Goal: Task Accomplishment & Management: Complete application form

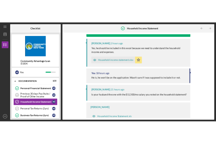
scroll to position [73, 0]
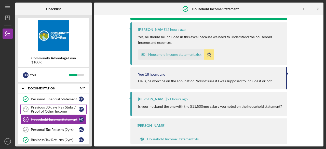
click at [33, 109] on div "Previous 30 days Pay Stubs / Proof of Other Income" at bounding box center [55, 109] width 48 height 8
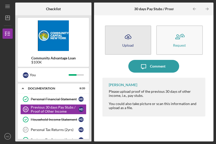
click at [131, 44] on div "Upload" at bounding box center [127, 45] width 11 height 4
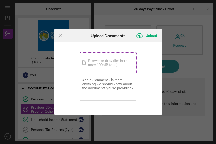
click at [106, 61] on div "Icon/Document Browse or drag files here (max 100MB total) Tap to choose files o…" at bounding box center [108, 62] width 57 height 21
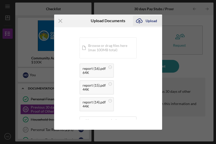
click at [146, 21] on div "Upload" at bounding box center [151, 21] width 11 height 10
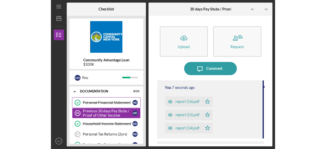
scroll to position [98, 0]
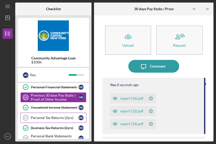
click at [49, 115] on div "Personal Tax Returns (2yrs)" at bounding box center [55, 117] width 48 height 4
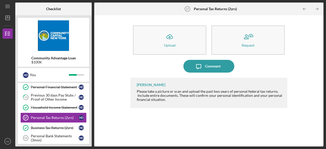
click at [297, 51] on div "Icon/Upload Upload Request Icon/Message Comment Lisbel Rosario Please take a pi…" at bounding box center [209, 81] width 224 height 126
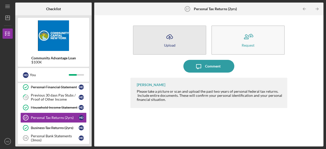
click at [188, 41] on button "Icon/Upload Upload" at bounding box center [169, 39] width 73 height 29
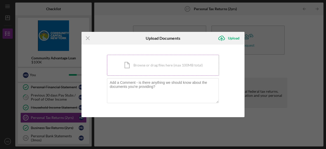
click at [148, 68] on div "Icon/Document Browse or drag files here (max 100MB total) Tap to choose files o…" at bounding box center [163, 65] width 112 height 21
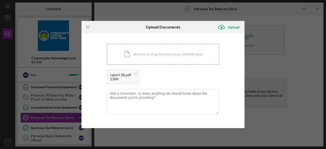
click at [125, 56] on div "Icon/Document Browse or drag files here (max 100MB total) Tap to choose files o…" at bounding box center [163, 54] width 112 height 21
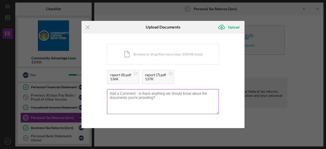
click at [173, 98] on textarea at bounding box center [163, 101] width 112 height 25
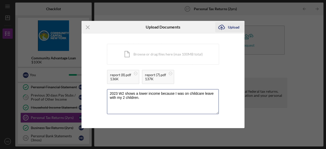
type textarea "2023 W2 shows a lower income because I was on childcare leave with my 2 childre…"
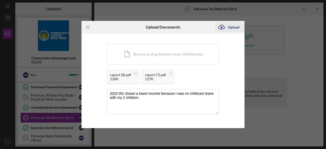
click at [231, 29] on div "Upload" at bounding box center [233, 27] width 11 height 10
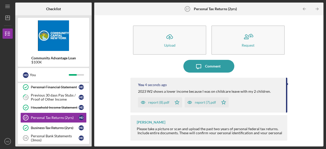
click at [201, 103] on div "report (7).pdf" at bounding box center [205, 102] width 21 height 4
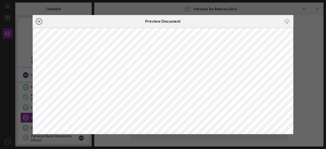
click at [40, 20] on icon "Icon/Close" at bounding box center [39, 21] width 13 height 13
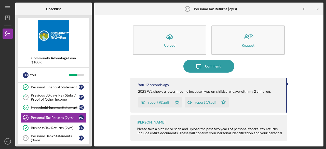
click at [157, 104] on div "report (8).pdf" at bounding box center [158, 102] width 21 height 4
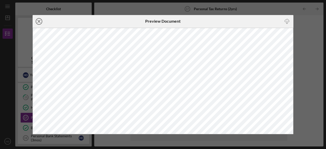
click at [39, 21] on icon "Icon/Close" at bounding box center [39, 21] width 13 height 13
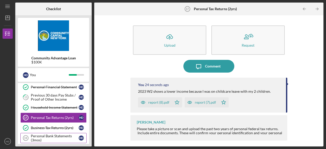
click at [45, 134] on div "Personal Bank Statements (3mos)" at bounding box center [55, 138] width 48 height 8
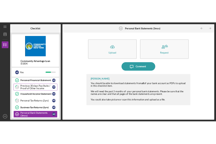
scroll to position [121, 0]
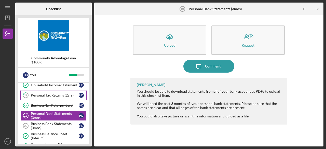
click at [55, 95] on link "17 Personal Tax Returns (2yrs) H D" at bounding box center [53, 95] width 66 height 10
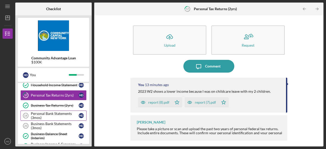
click at [50, 112] on div "Personal Bank Statements (3mos)" at bounding box center [55, 115] width 48 height 8
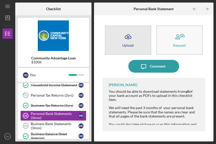
click at [125, 44] on div "Upload" at bounding box center [127, 45] width 11 height 4
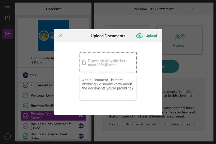
click at [106, 65] on div "Icon/Document Browse or drag files here (max 100MB total) Tap to choose files o…" at bounding box center [108, 62] width 57 height 21
click at [108, 65] on div "Icon/Document Browse or drag files here (max 100MB total) Tap to choose files o…" at bounding box center [108, 62] width 57 height 21
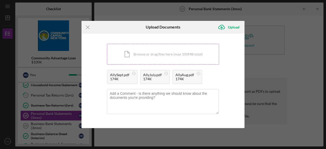
click at [159, 49] on div "Icon/Document Browse or drag files here (max 100MB total) Tap to choose files o…" at bounding box center [163, 54] width 112 height 21
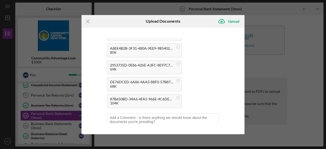
scroll to position [86, 0]
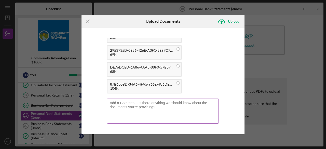
click at [181, 107] on textarea at bounding box center [163, 110] width 112 height 25
type textarea "Chase is small holding cell, Ally is high interest savings"
click at [151, 100] on label at bounding box center [164, 100] width 109 height 2
click at [151, 100] on textarea "Chase is small holding cell, Ally is high interest savings" at bounding box center [163, 110] width 112 height 25
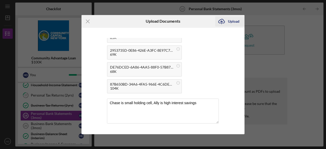
click at [238, 20] on div "Upload" at bounding box center [233, 21] width 11 height 10
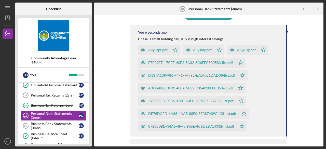
scroll to position [53, 0]
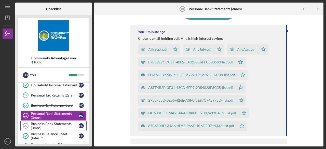
click at [41, 122] on div "Business Bank Statements (3mos)" at bounding box center [55, 126] width 48 height 8
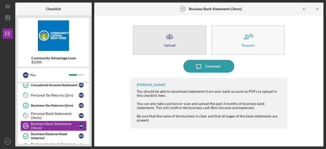
click at [161, 46] on button "Icon/Upload Upload" at bounding box center [169, 39] width 73 height 29
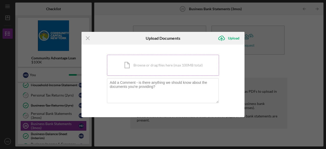
click at [160, 63] on div "Icon/Document Browse or drag files here (max 100MB total) Tap to choose files o…" at bounding box center [163, 65] width 112 height 21
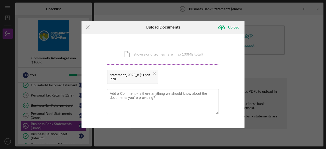
click at [137, 57] on div "Icon/Document Browse or drag files here (max 100MB total) Tap to choose files o…" at bounding box center [163, 54] width 112 height 21
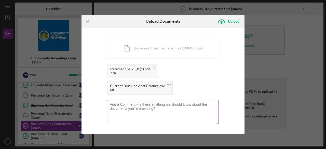
click at [138, 109] on textarea at bounding box center [163, 112] width 112 height 25
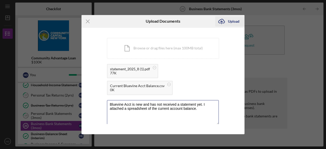
type textarea "Bluevine Acct is new and has not received a statement yet. I attached a spreads…"
click at [232, 21] on div "Upload" at bounding box center [233, 21] width 11 height 10
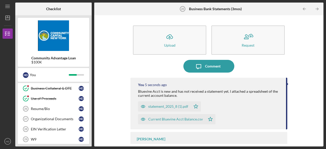
scroll to position [199, 0]
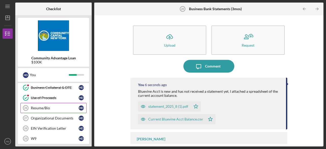
click at [48, 106] on div "Resume/Bio" at bounding box center [55, 108] width 48 height 4
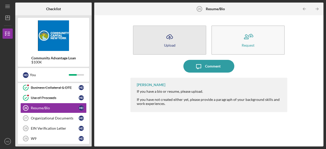
click at [179, 39] on button "Icon/Upload Upload" at bounding box center [169, 39] width 73 height 29
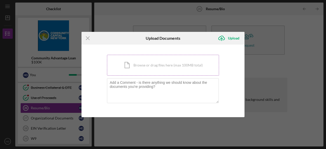
click at [152, 73] on div "Icon/Document Browse or drag files here (max 100MB total) Tap to choose files o…" at bounding box center [163, 65] width 112 height 21
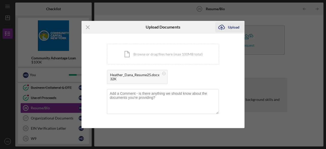
click at [229, 26] on div "Upload" at bounding box center [233, 27] width 11 height 10
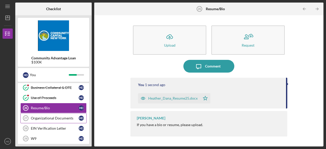
click at [59, 116] on div "Organizational Documents" at bounding box center [55, 118] width 48 height 4
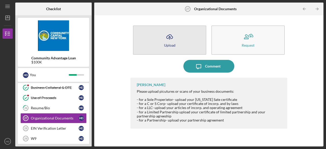
click at [173, 40] on icon "Icon/Upload" at bounding box center [169, 37] width 13 height 13
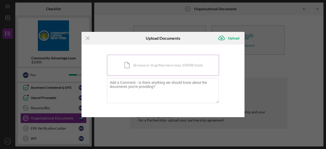
click at [149, 63] on div "Icon/Document Browse or drag files here (max 100MB total) Tap to choose files o…" at bounding box center [163, 65] width 112 height 21
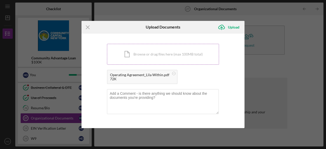
click at [135, 56] on div "Icon/Document Browse or drag files here (max 100MB total) Tap to choose files o…" at bounding box center [163, 54] width 112 height 21
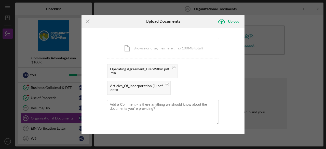
click at [119, 89] on div "222K" at bounding box center [136, 90] width 53 height 4
click at [229, 18] on div "Upload" at bounding box center [233, 21] width 11 height 10
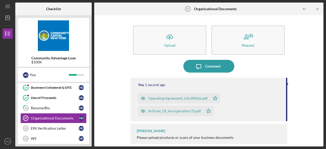
scroll to position [5, 0]
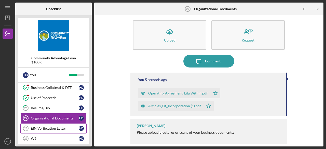
click at [53, 126] on div "EIN Verification Letter" at bounding box center [55, 128] width 48 height 4
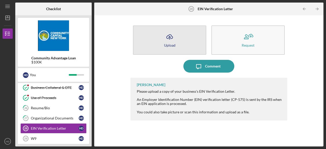
click at [162, 38] on button "Icon/Upload Upload" at bounding box center [169, 39] width 73 height 29
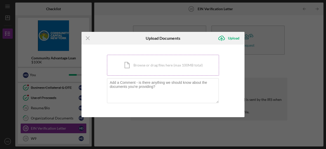
click at [154, 68] on div "Icon/Document Browse or drag files here (max 100MB total) Tap to choose files o…" at bounding box center [163, 65] width 112 height 21
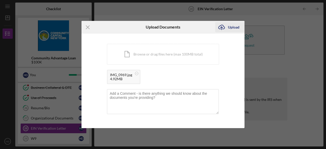
click at [229, 28] on div "Upload" at bounding box center [233, 27] width 11 height 10
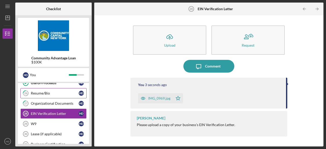
scroll to position [220, 0]
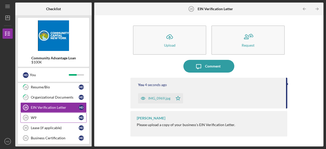
click at [43, 115] on div "W9" at bounding box center [55, 117] width 48 height 4
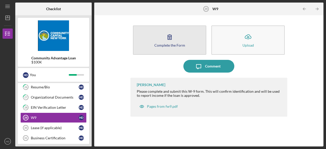
click at [167, 42] on button "Complete the Form Form" at bounding box center [169, 39] width 73 height 29
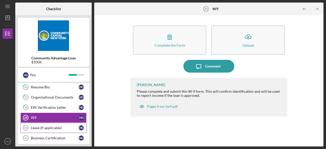
click at [52, 123] on link "Lease (if applicable) 30 Lease (if applicable) H D" at bounding box center [53, 128] width 66 height 10
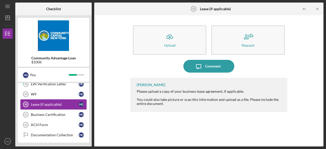
scroll to position [244, 0]
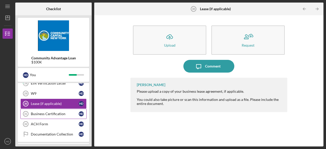
click at [50, 112] on div "Business Certification" at bounding box center [55, 114] width 48 height 4
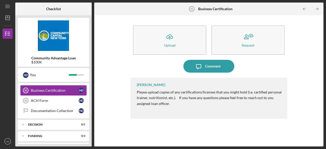
scroll to position [269, 0]
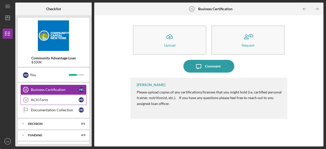
click at [47, 98] on div "ACH Form" at bounding box center [55, 100] width 48 height 4
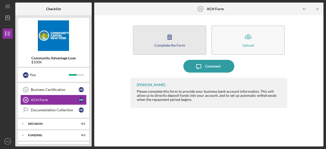
click at [165, 40] on icon "button" at bounding box center [169, 37] width 13 height 13
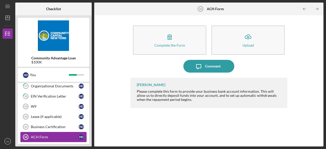
scroll to position [231, 0]
click at [51, 101] on link "W9 29 W9 H D" at bounding box center [53, 106] width 66 height 10
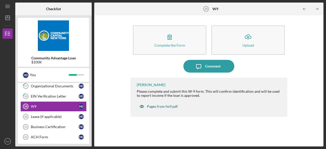
click at [151, 104] on div "Pages from fw9.pdf" at bounding box center [162, 106] width 31 height 4
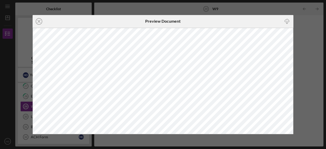
click at [229, 19] on div "Icon/Download" at bounding box center [249, 21] width 87 height 13
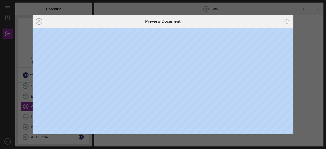
click at [229, 19] on div "Icon/Download" at bounding box center [249, 21] width 87 height 13
click at [285, 21] on icon "Icon/Download" at bounding box center [286, 21] width 11 height 11
click at [303, 47] on div "Icon/Close Preview Document Icon/Download" at bounding box center [163, 74] width 326 height 149
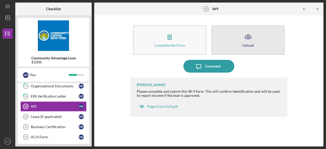
click at [232, 42] on button "Icon/Upload Upload" at bounding box center [247, 39] width 73 height 29
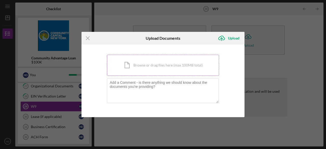
click at [148, 66] on div "Icon/Document Browse or drag files here (max 100MB total) Tap to choose files o…" at bounding box center [163, 65] width 112 height 21
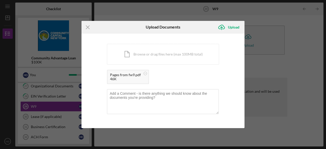
click at [116, 78] on div "46K" at bounding box center [125, 79] width 31 height 4
click at [226, 29] on icon "Icon/Upload" at bounding box center [221, 27] width 13 height 13
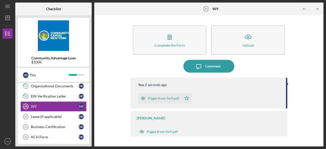
click at [149, 100] on div "Pages from fw9.pdf" at bounding box center [163, 98] width 31 height 4
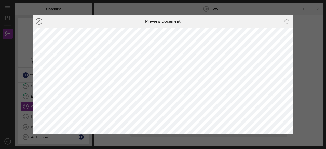
click at [37, 21] on icon "Icon/Close" at bounding box center [39, 21] width 13 height 13
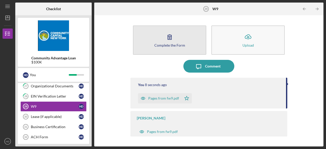
click at [168, 41] on icon "button" at bounding box center [169, 37] width 13 height 13
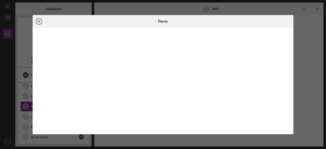
click at [41, 20] on circle at bounding box center [39, 21] width 6 height 6
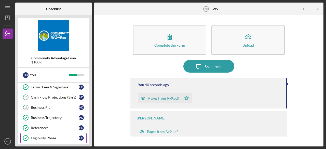
scroll to position [24, 0]
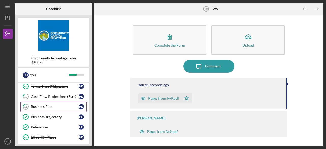
click at [49, 106] on div "Business Plan" at bounding box center [55, 107] width 48 height 4
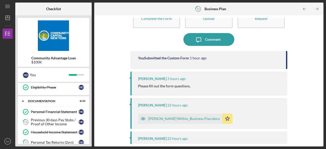
scroll to position [75, 0]
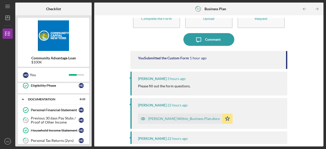
click at [44, 119] on div "Previous 30 days Pay Stubs / Proof of Other Income" at bounding box center [55, 120] width 48 height 8
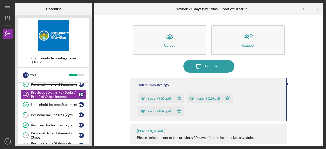
scroll to position [103, 0]
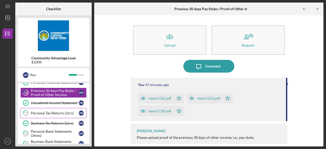
click at [46, 111] on div "Personal Tax Returns (2yrs)" at bounding box center [55, 113] width 48 height 4
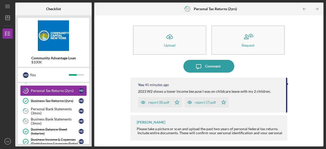
scroll to position [125, 0]
click at [46, 110] on div "Personal Bank Statements (3mos)" at bounding box center [55, 111] width 48 height 8
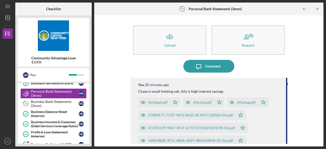
scroll to position [143, 0]
click at [42, 105] on link "20 Business Bank Statements (3mos) H D" at bounding box center [53, 103] width 66 height 10
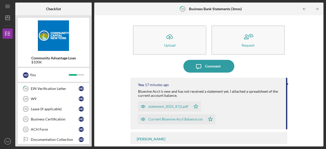
scroll to position [240, 0]
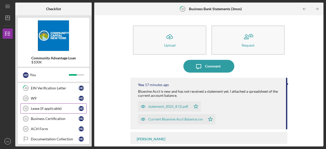
click at [64, 106] on div "Lease (if applicable)" at bounding box center [55, 108] width 48 height 4
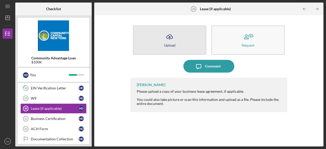
click at [184, 48] on button "Icon/Upload Upload" at bounding box center [169, 39] width 73 height 29
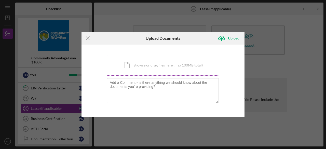
click at [155, 69] on div "Icon/Document Browse or drag files here (max 100MB total) Tap to choose files o…" at bounding box center [163, 65] width 112 height 21
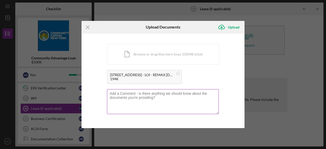
click at [143, 101] on textarea at bounding box center [163, 101] width 112 height 25
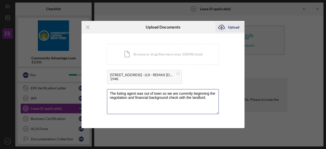
type textarea "The listing agent was out of town so we are currently beginning the negotiation…"
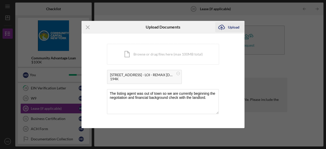
click at [235, 26] on div "Upload" at bounding box center [233, 27] width 11 height 10
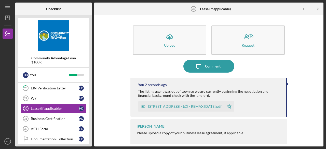
scroll to position [1, 0]
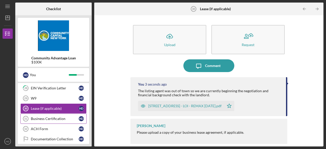
click at [50, 116] on div "Business Certification" at bounding box center [55, 118] width 48 height 4
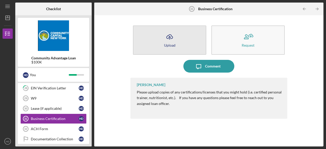
click at [162, 36] on button "Icon/Upload Upload" at bounding box center [169, 39] width 73 height 29
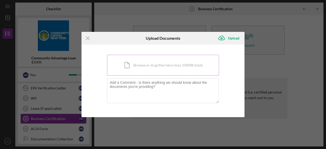
click at [145, 74] on div "Icon/Document Browse or drag files here (max 100MB total) Tap to choose files o…" at bounding box center [163, 65] width 112 height 21
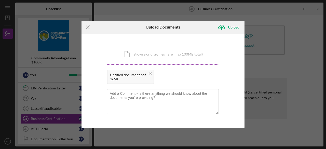
click at [145, 60] on div "Icon/Document Browse or drag files here (max 100MB total) Tap to choose files o…" at bounding box center [163, 54] width 112 height 21
click at [234, 26] on div "Upload" at bounding box center [233, 27] width 11 height 10
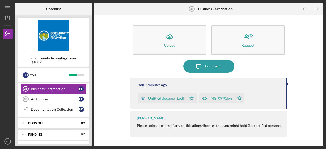
scroll to position [275, 0]
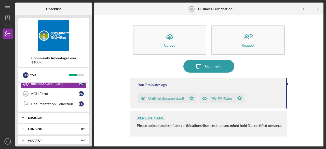
click at [30, 116] on div "Decision" at bounding box center [55, 117] width 55 height 3
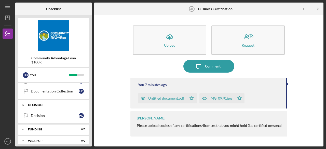
scroll to position [287, 0]
click at [30, 113] on icon "Decision" at bounding box center [25, 115] width 13 height 13
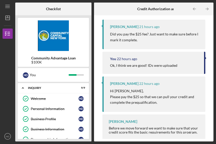
scroll to position [82, 0]
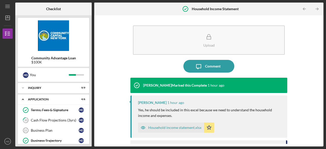
scroll to position [70, 0]
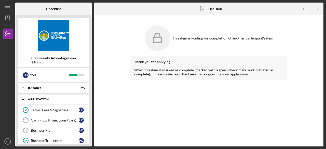
click at [25, 98] on icon "Icon/Expander" at bounding box center [23, 99] width 10 height 10
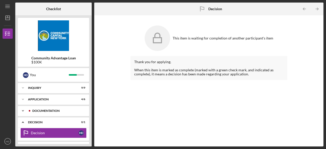
click at [22, 111] on icon "Icon/Expander" at bounding box center [23, 111] width 10 height 10
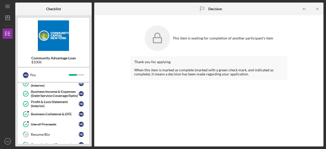
scroll to position [112, 0]
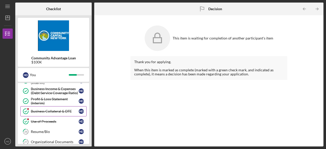
click at [51, 112] on link "Business Collateral & DTE Business Collateral & DTE H D" at bounding box center [53, 111] width 66 height 10
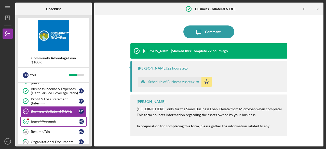
click at [48, 119] on div "Use of Proceeds" at bounding box center [55, 121] width 48 height 4
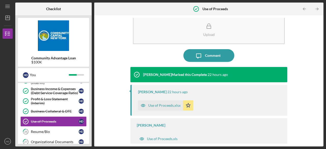
scroll to position [11, 0]
click at [50, 110] on div "Business Collateral & DTE" at bounding box center [55, 111] width 48 height 4
